Goal: Use online tool/utility: Utilize a website feature to perform a specific function

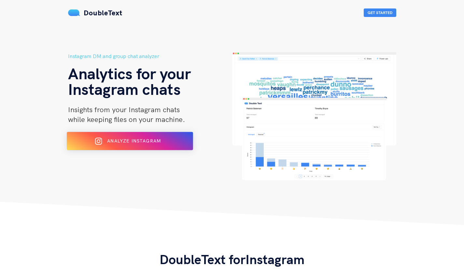
click at [119, 145] on div "Analyze Instagram" at bounding box center [129, 141] width 103 height 10
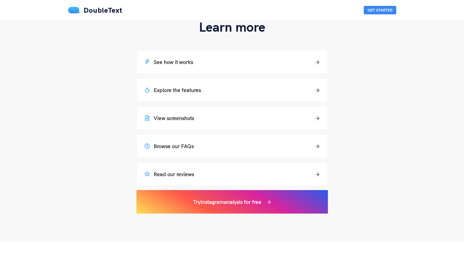
scroll to position [465, 0]
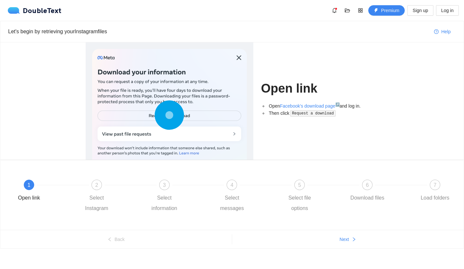
click at [242, 54] on div at bounding box center [169, 116] width 155 height 135
click at [240, 57] on div at bounding box center [169, 116] width 155 height 135
